Goal: Task Accomplishment & Management: Manage account settings

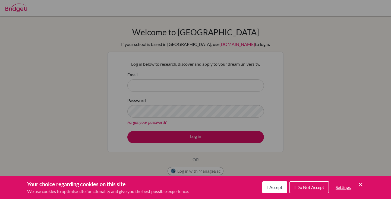
click at [275, 185] on span "I Accept" at bounding box center [274, 187] width 15 height 5
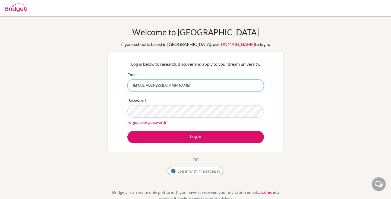
type input "[EMAIL_ADDRESS][DOMAIN_NAME]"
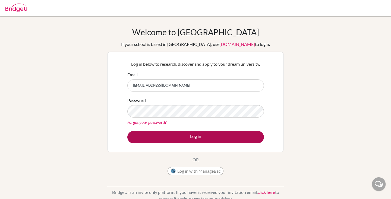
click at [203, 137] on button "Log in" at bounding box center [195, 137] width 137 height 12
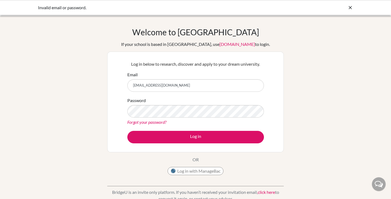
click at [177, 99] on div "Password Forgot your password?" at bounding box center [195, 111] width 137 height 28
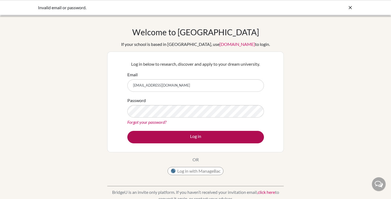
click at [218, 142] on button "Log in" at bounding box center [195, 137] width 137 height 12
click at [208, 133] on button "Log in" at bounding box center [195, 137] width 137 height 12
